Goal: Task Accomplishment & Management: Use online tool/utility

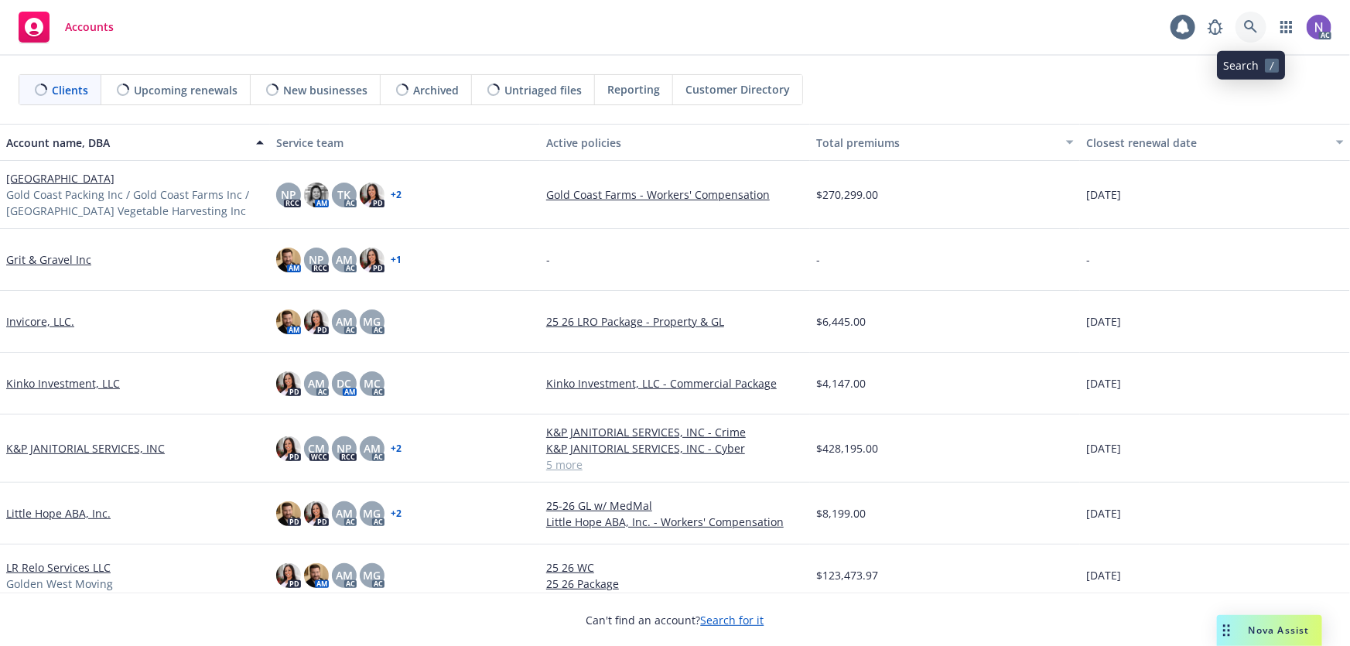
click at [1262, 26] on link at bounding box center [1251, 27] width 31 height 31
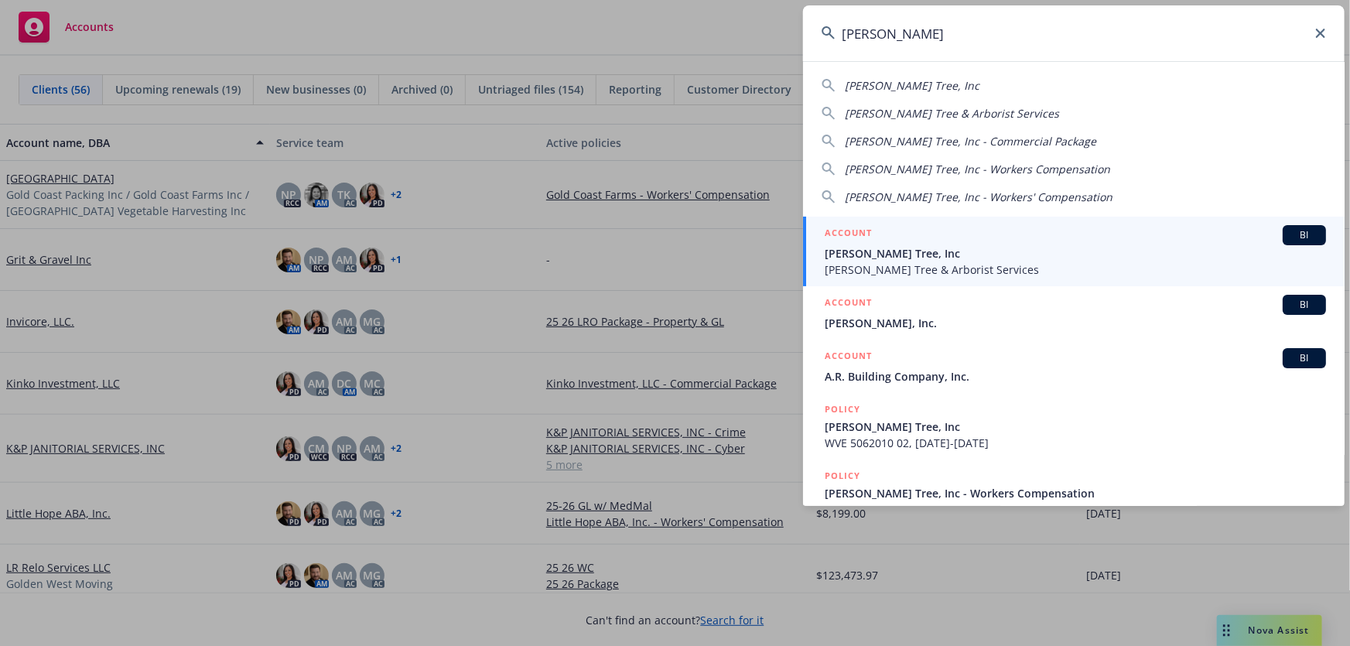
type input "mark crane"
click at [952, 250] on span "[PERSON_NAME] Tree, Inc" at bounding box center [1075, 253] width 501 height 16
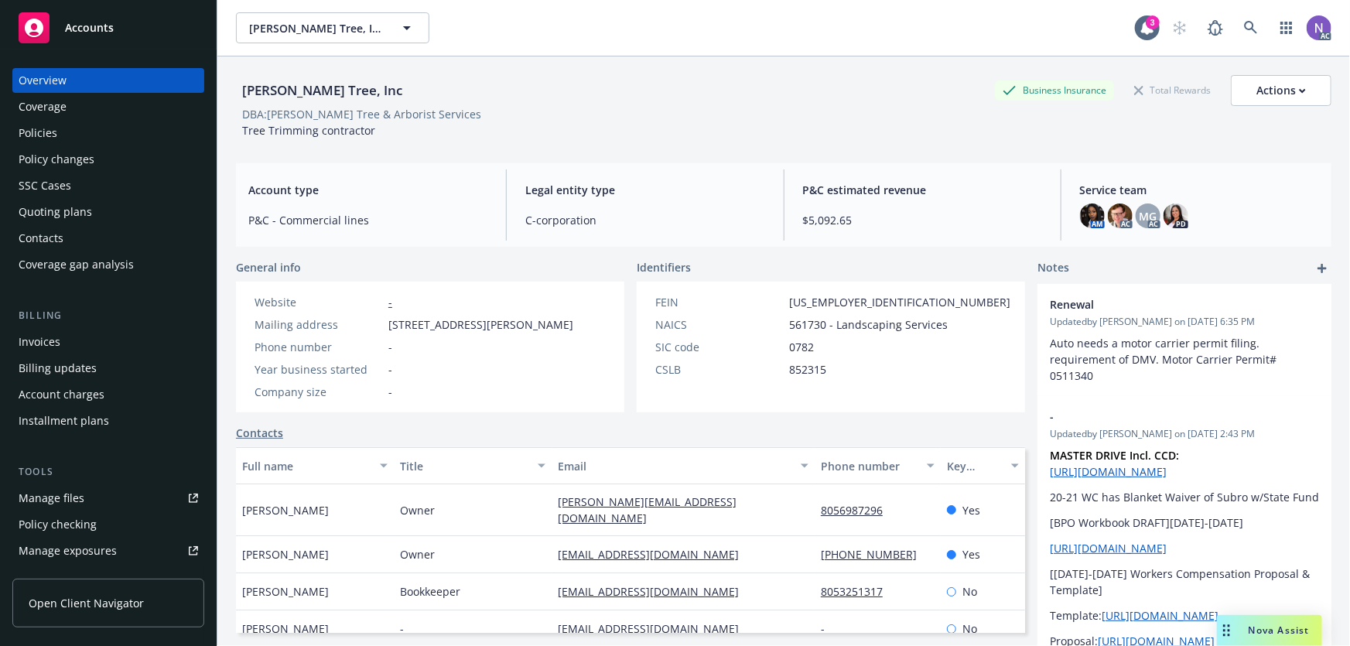
click at [139, 139] on div "Policies" at bounding box center [109, 133] width 180 height 25
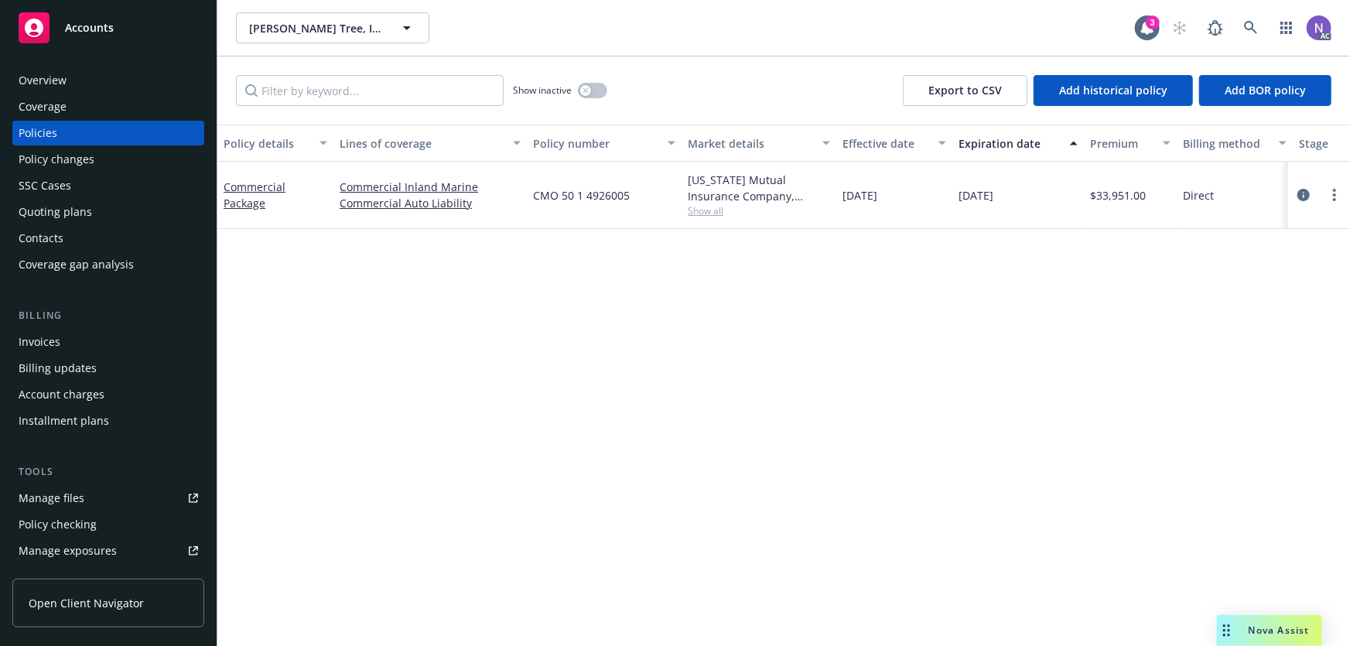
click at [112, 216] on div "Quoting plans" at bounding box center [109, 212] width 180 height 25
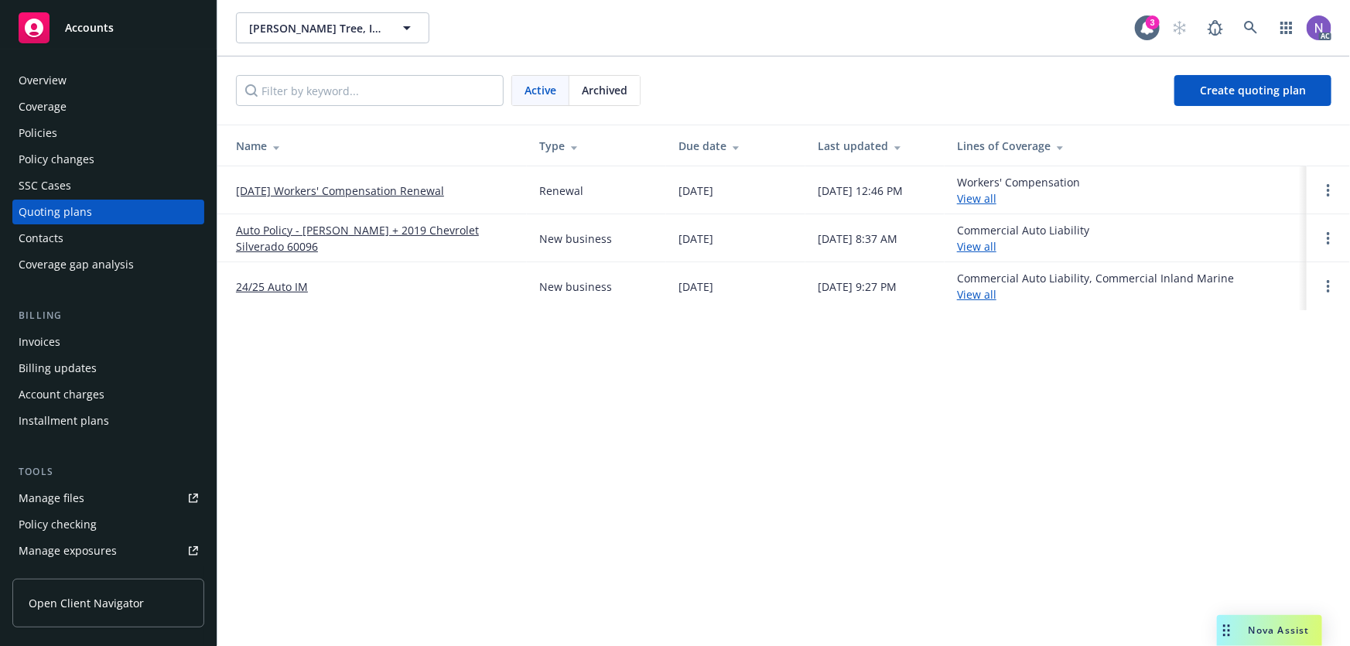
click at [338, 183] on link "[DATE] Workers' Compensation Renewal" at bounding box center [340, 191] width 208 height 16
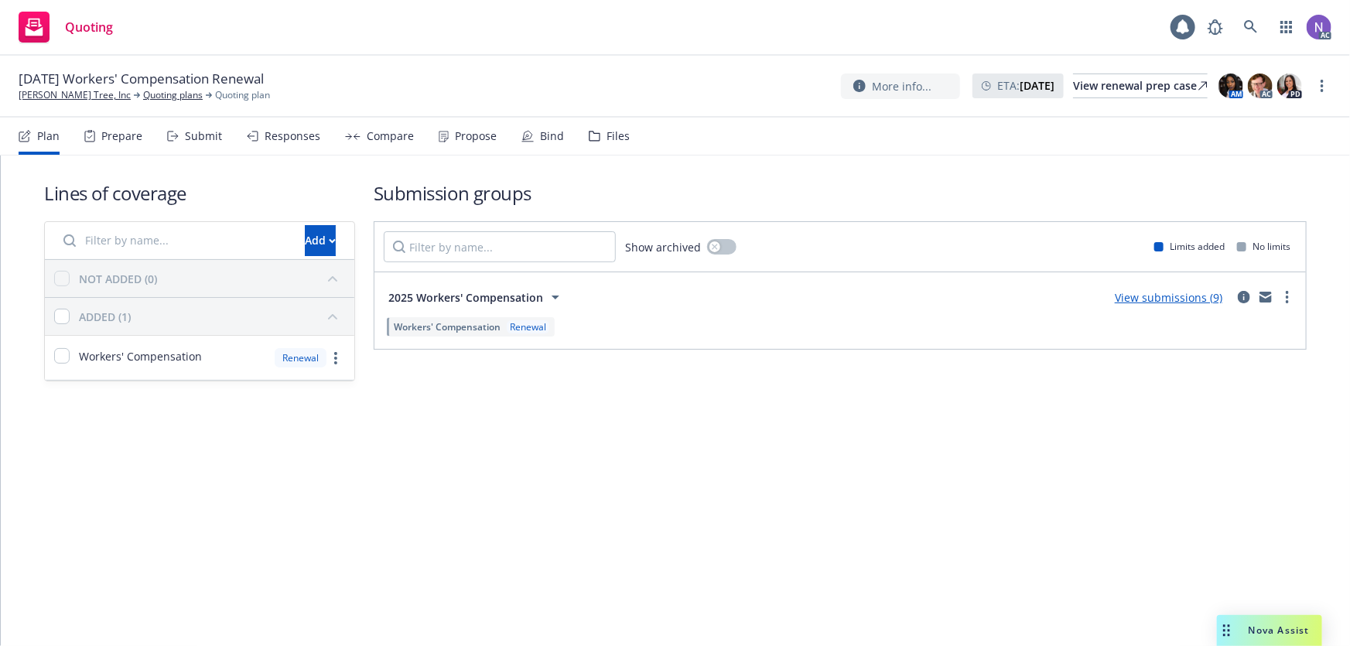
click at [528, 139] on icon at bounding box center [528, 136] width 12 height 12
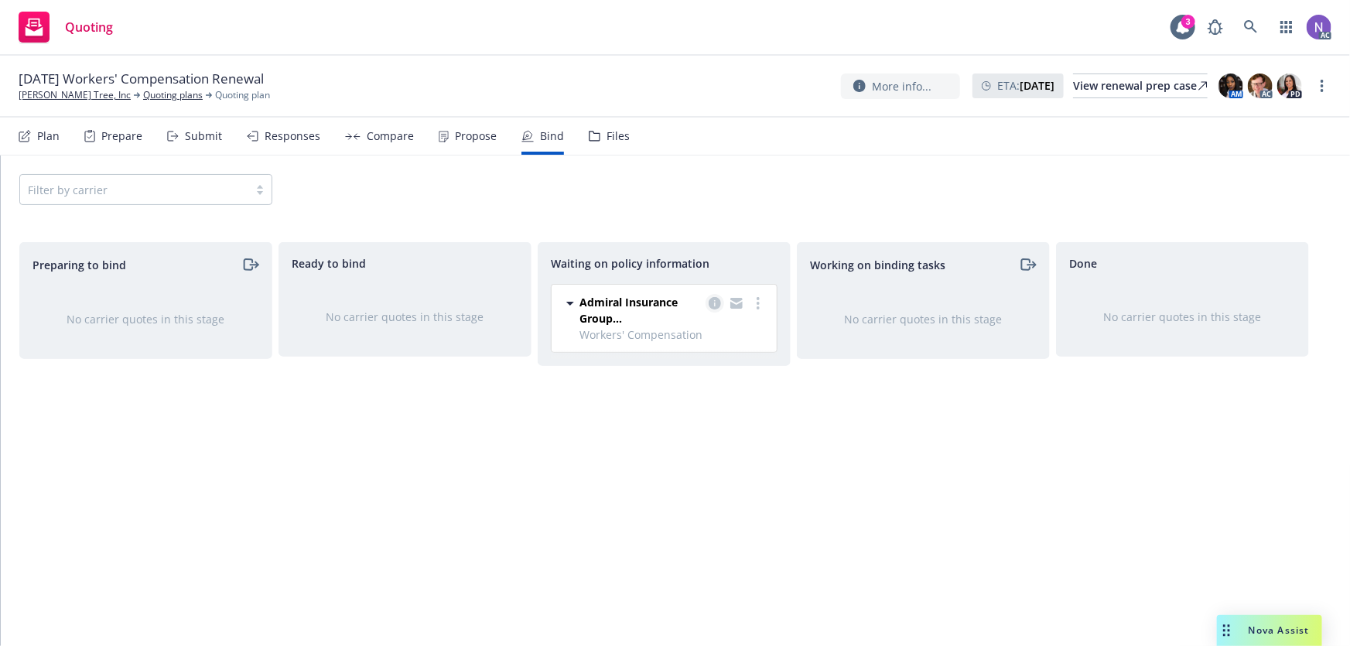
click at [711, 300] on icon "copy logging email" at bounding box center [715, 303] width 12 height 12
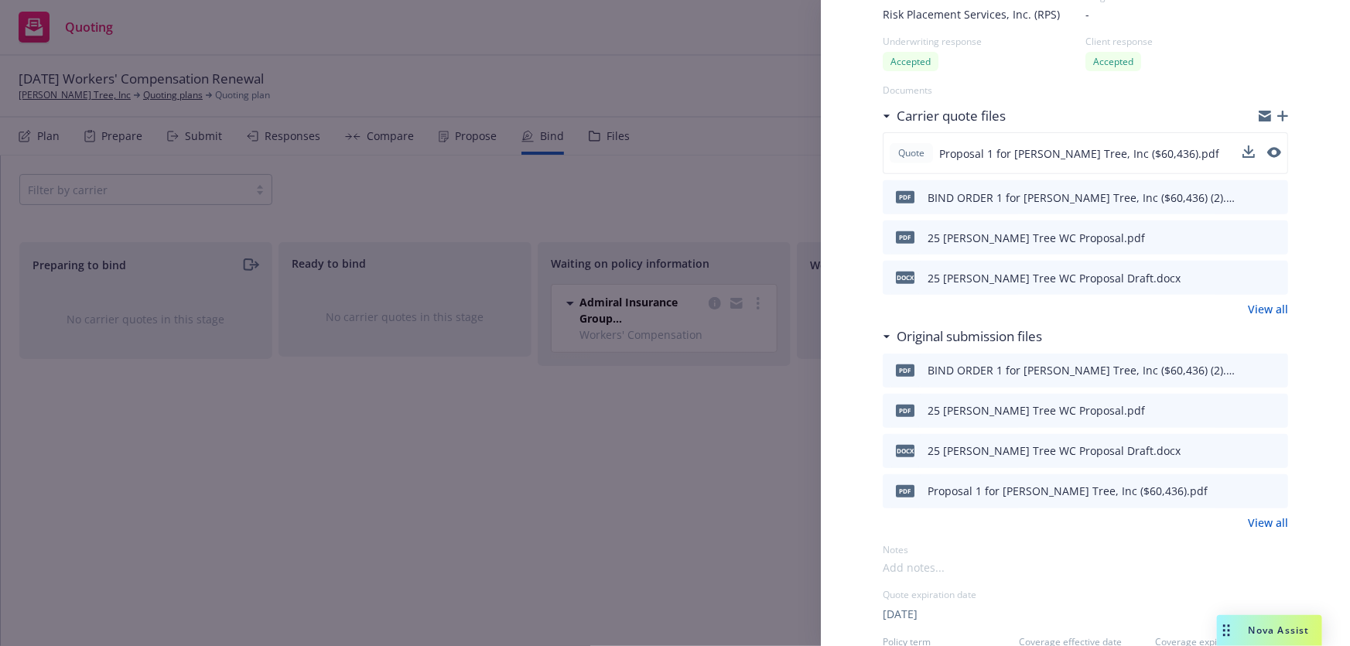
scroll to position [210, 0]
click at [1267, 190] on icon "preview file" at bounding box center [1274, 195] width 14 height 11
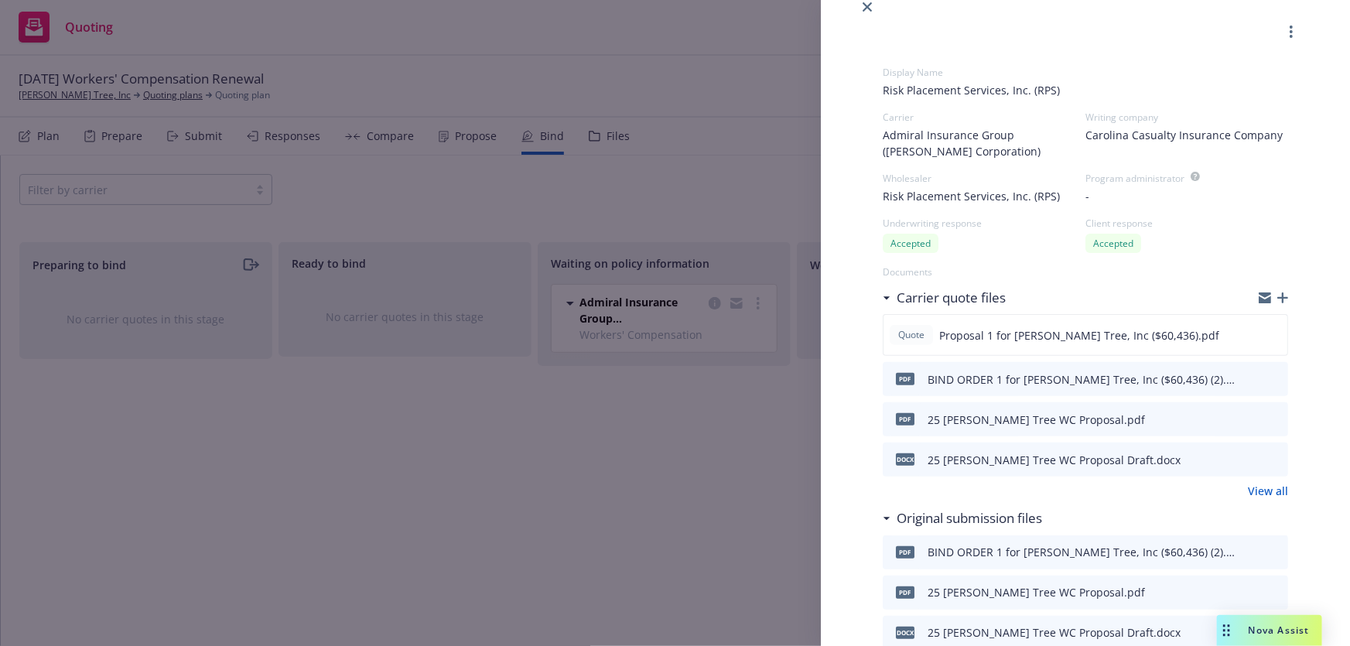
scroll to position [0, 0]
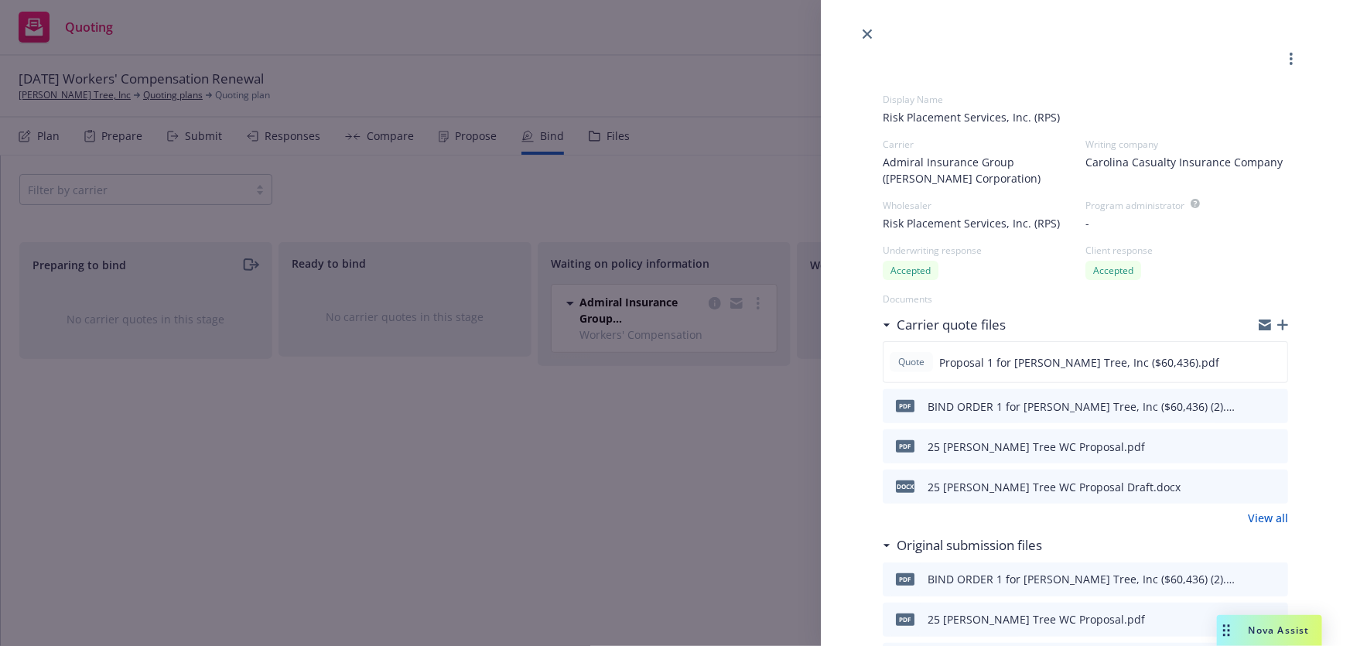
click at [697, 175] on div "Display Name Risk Placement Services, Inc. (RPS) Carrier Admiral Insurance Grou…" at bounding box center [675, 323] width 1350 height 646
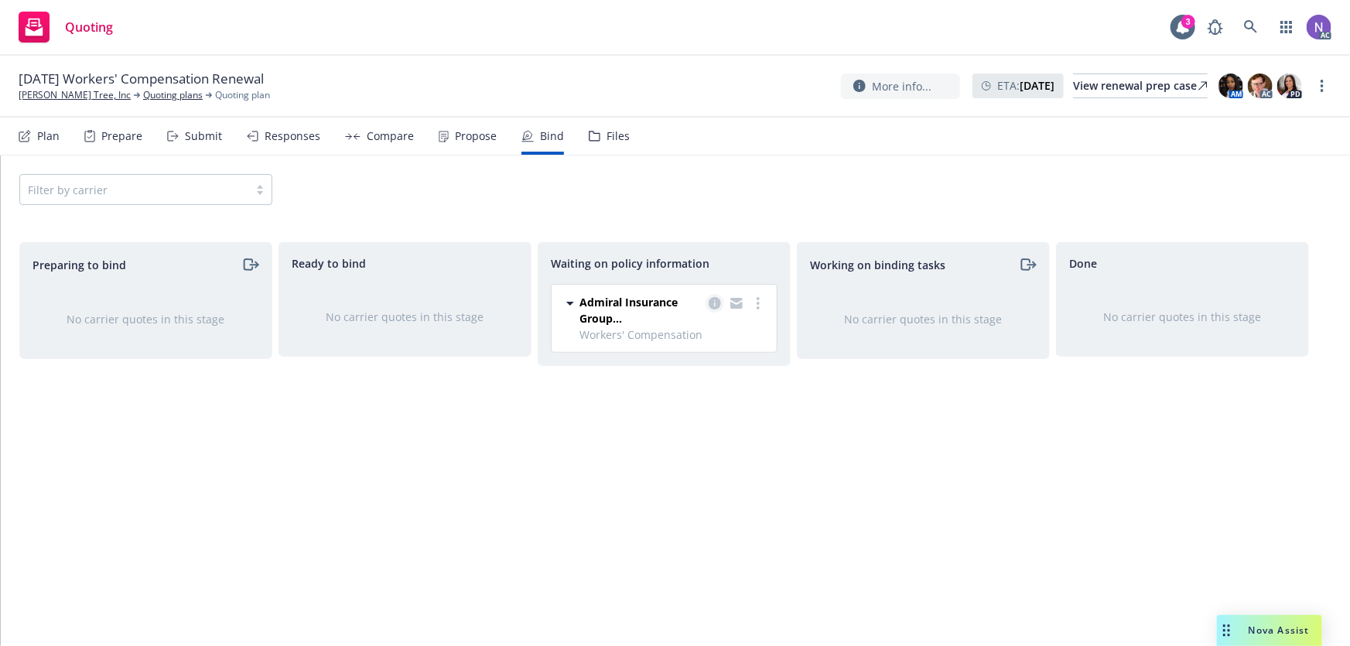
click at [715, 303] on icon "copy logging email" at bounding box center [715, 303] width 12 height 12
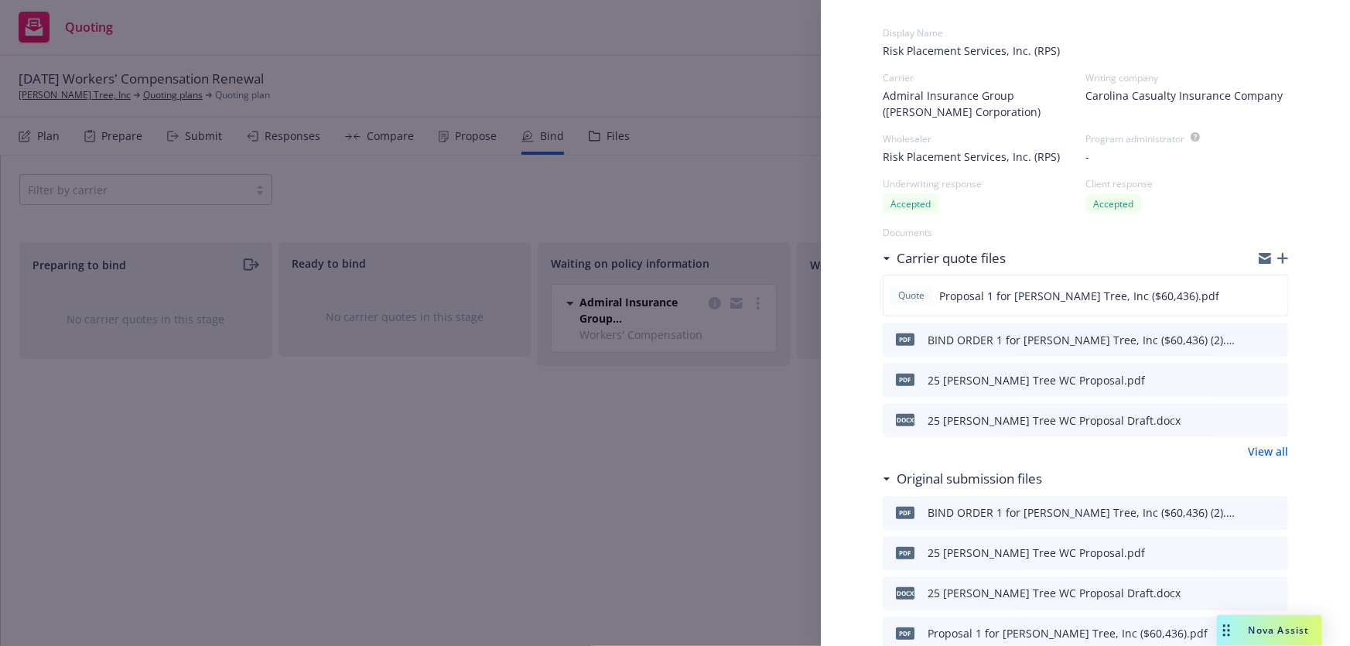
scroll to position [70, 0]
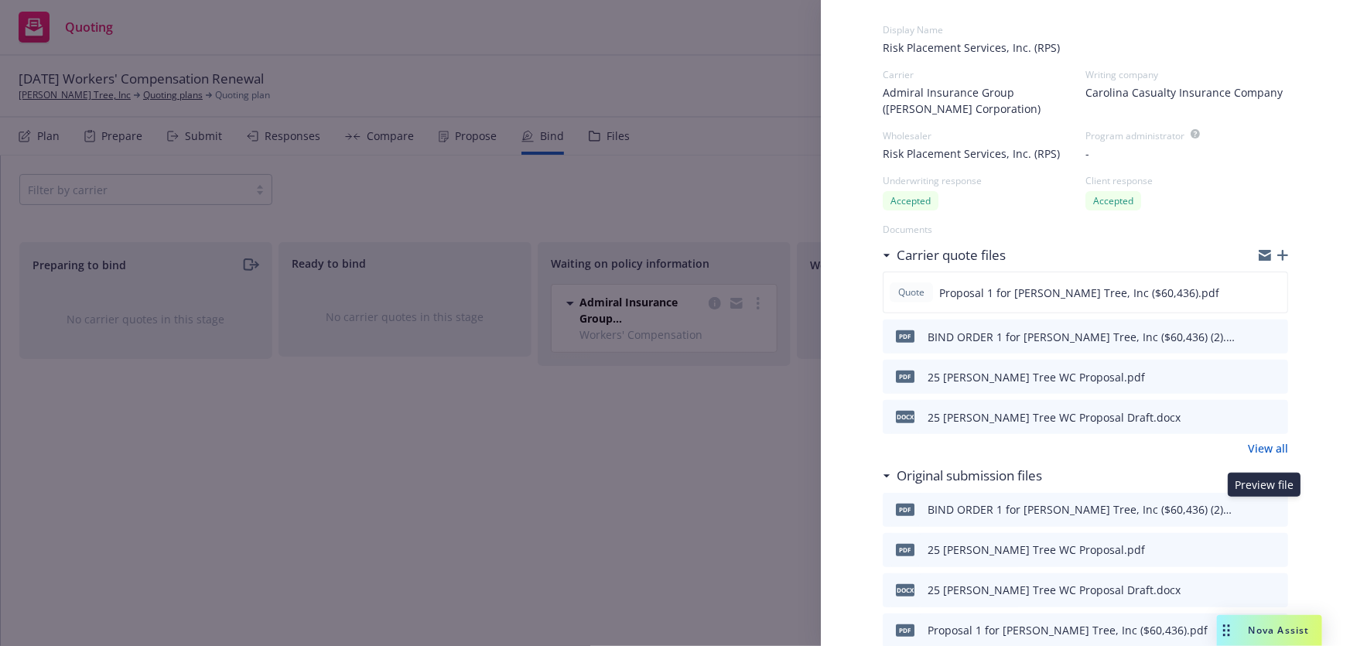
click at [1267, 510] on icon "preview file" at bounding box center [1274, 509] width 14 height 11
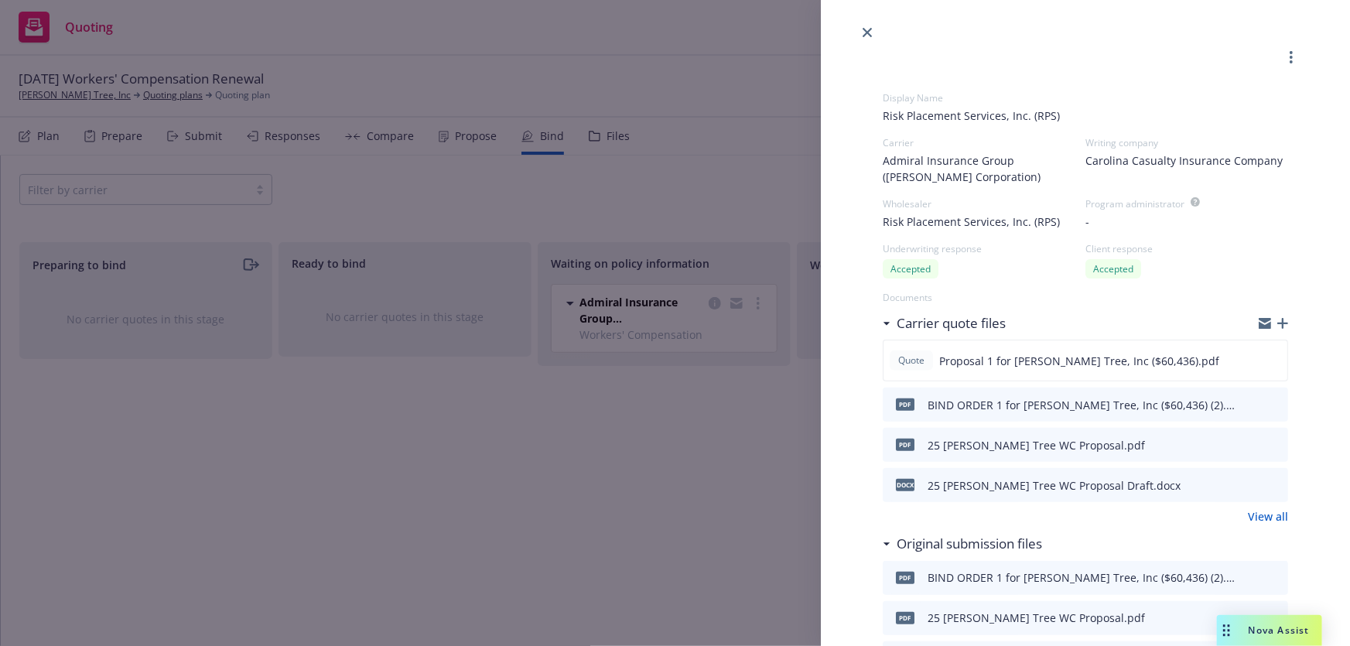
scroll to position [0, 0]
click at [872, 36] on icon "close" at bounding box center [867, 33] width 9 height 9
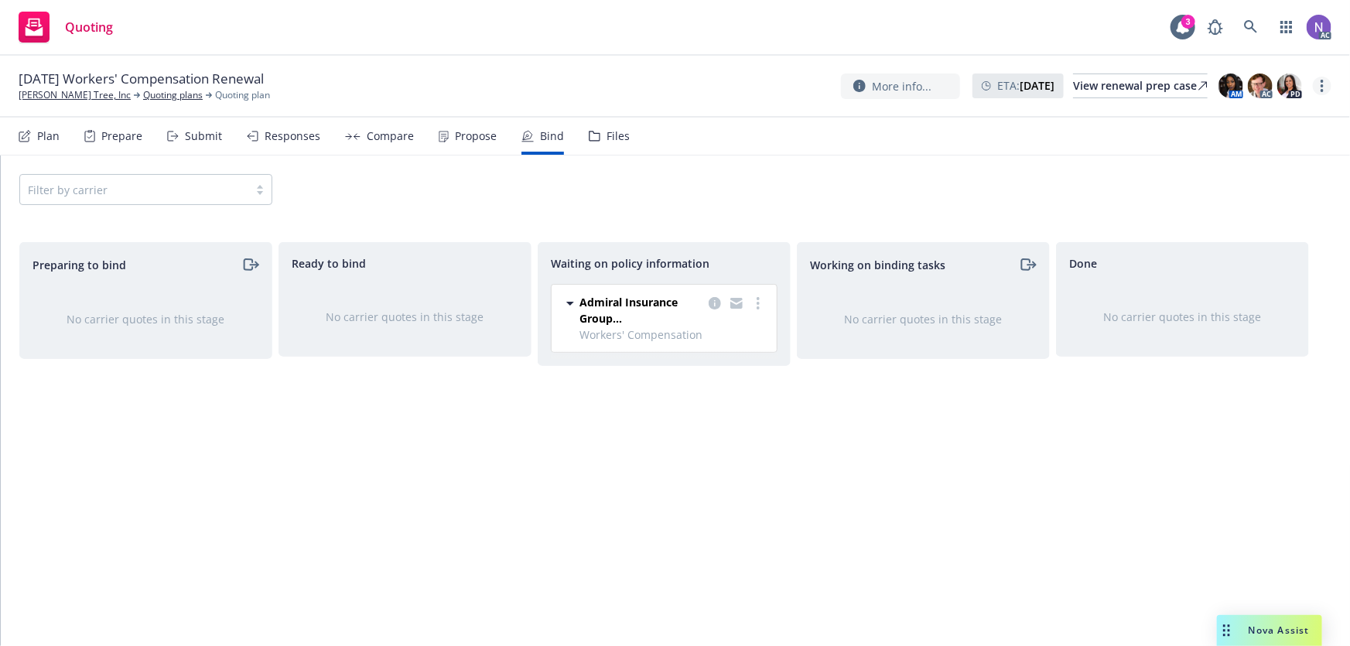
click at [1320, 80] on link "more" at bounding box center [1322, 86] width 19 height 19
click at [1281, 111] on link "Copy logging email" at bounding box center [1244, 117] width 173 height 31
drag, startPoint x: 13, startPoint y: 98, endPoint x: 122, endPoint y: 108, distance: 109.6
click at [122, 108] on div "[DATE] Workers' Compensation Renewal [PERSON_NAME] Tree, Inc Quoting plans Quot…" at bounding box center [675, 87] width 1350 height 62
copy link "[PERSON_NAME] Tree, Inc"
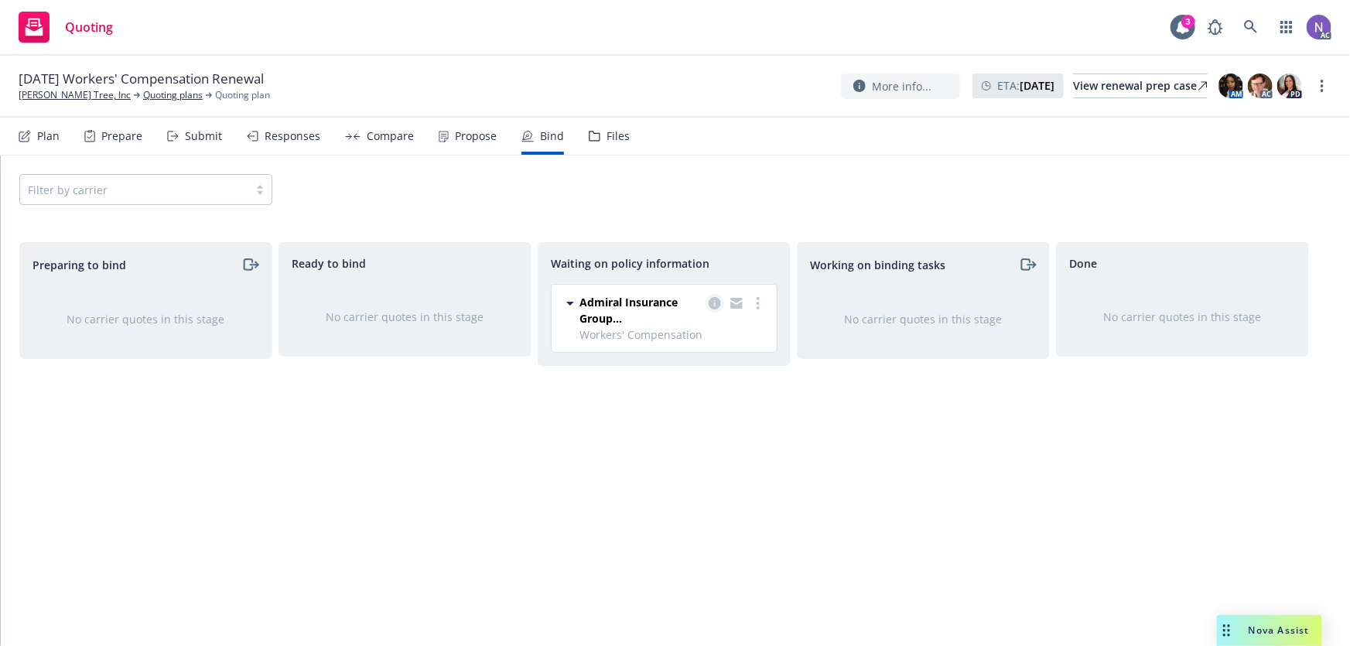
click at [716, 303] on icon "copy logging email" at bounding box center [715, 303] width 12 height 12
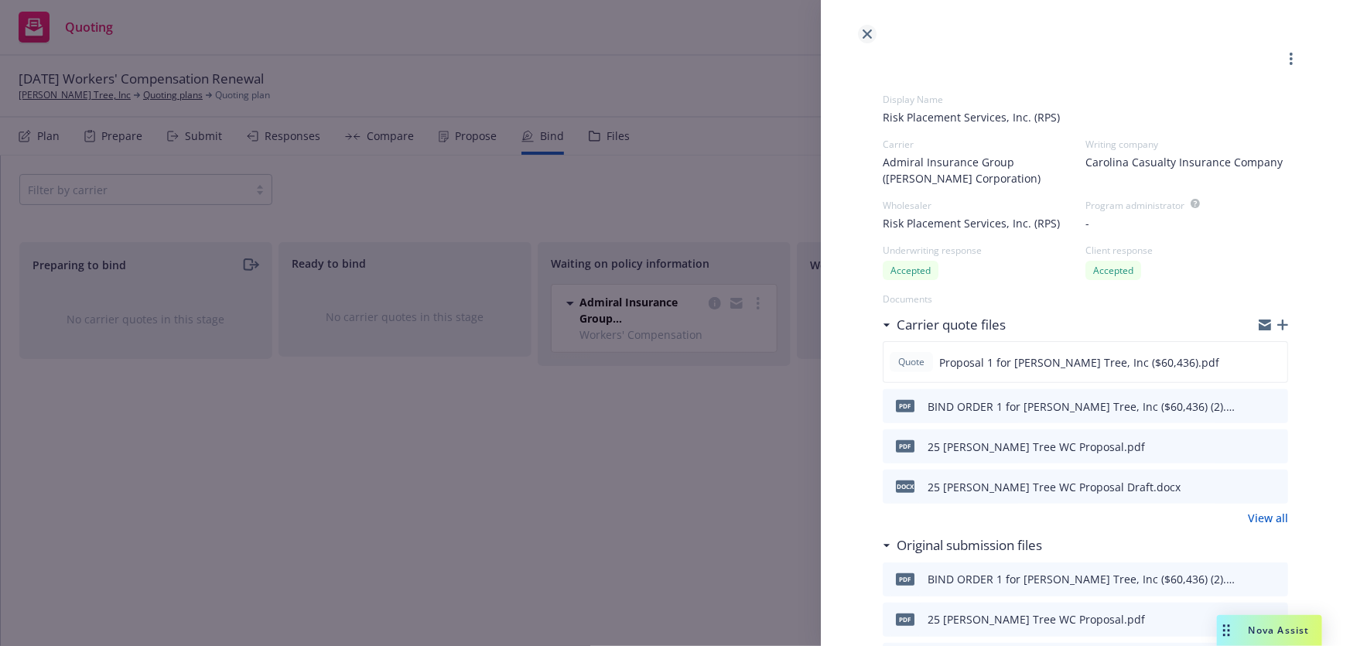
click at [868, 33] on icon "close" at bounding box center [867, 33] width 9 height 9
